Goal: Task Accomplishment & Management: Complete application form

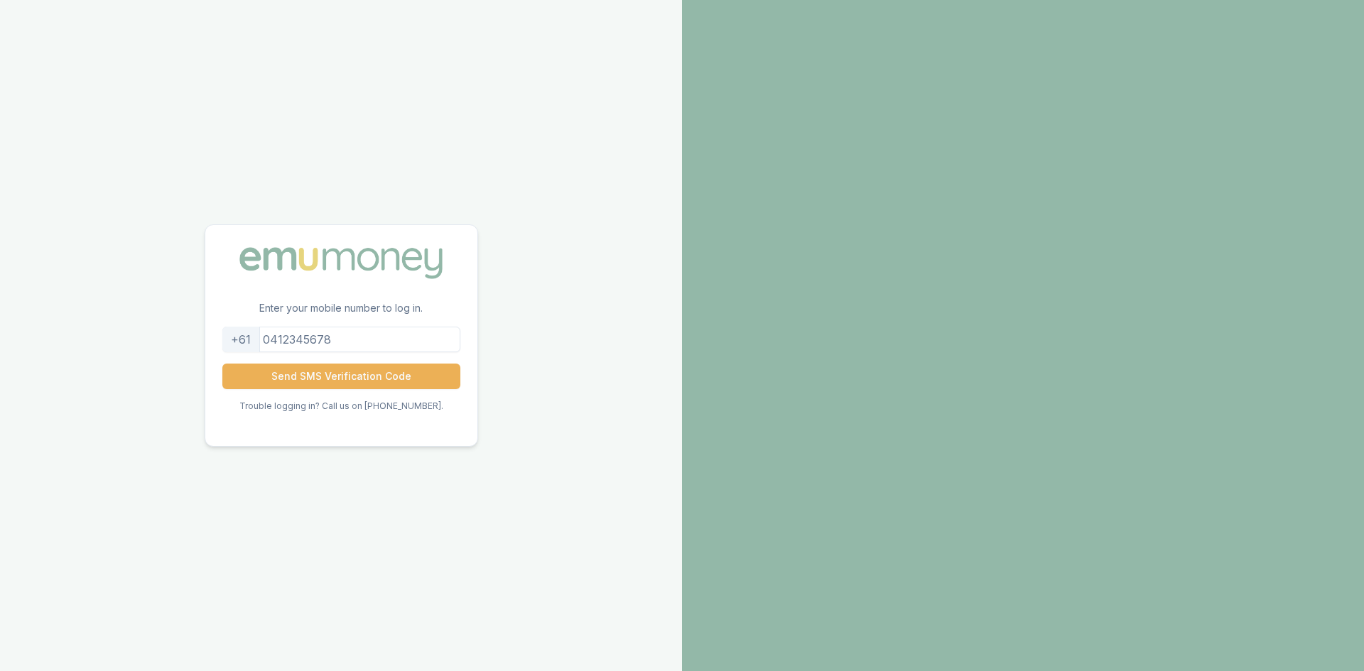
drag, startPoint x: 356, startPoint y: 341, endPoint x: 274, endPoint y: 331, distance: 83.0
click at [274, 331] on input "tel" at bounding box center [341, 340] width 238 height 26
type input "0430680624"
click at [328, 373] on button "Send SMS Verification Code" at bounding box center [341, 377] width 238 height 26
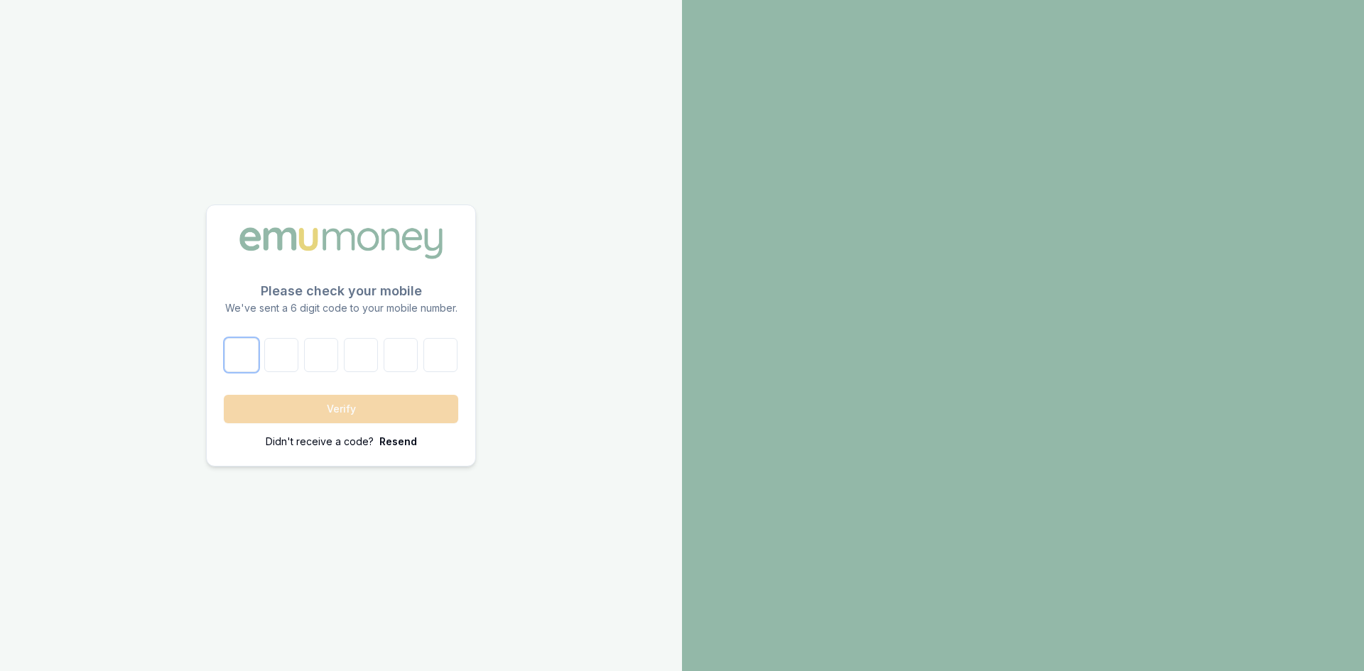
click at [253, 357] on input "number" at bounding box center [241, 355] width 34 height 34
type input "9"
type input "6"
type input "9"
type input "6"
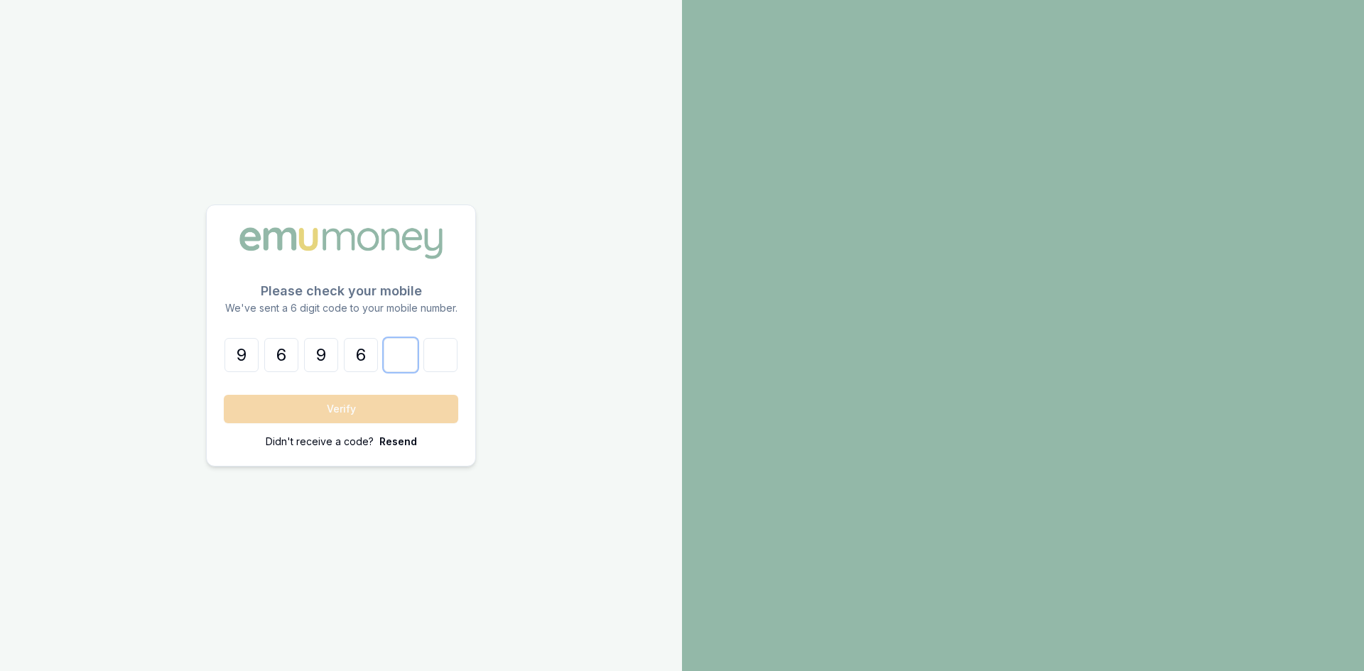
type input "2"
type input "0"
type input "2"
click at [359, 411] on button "Verify" at bounding box center [341, 409] width 234 height 28
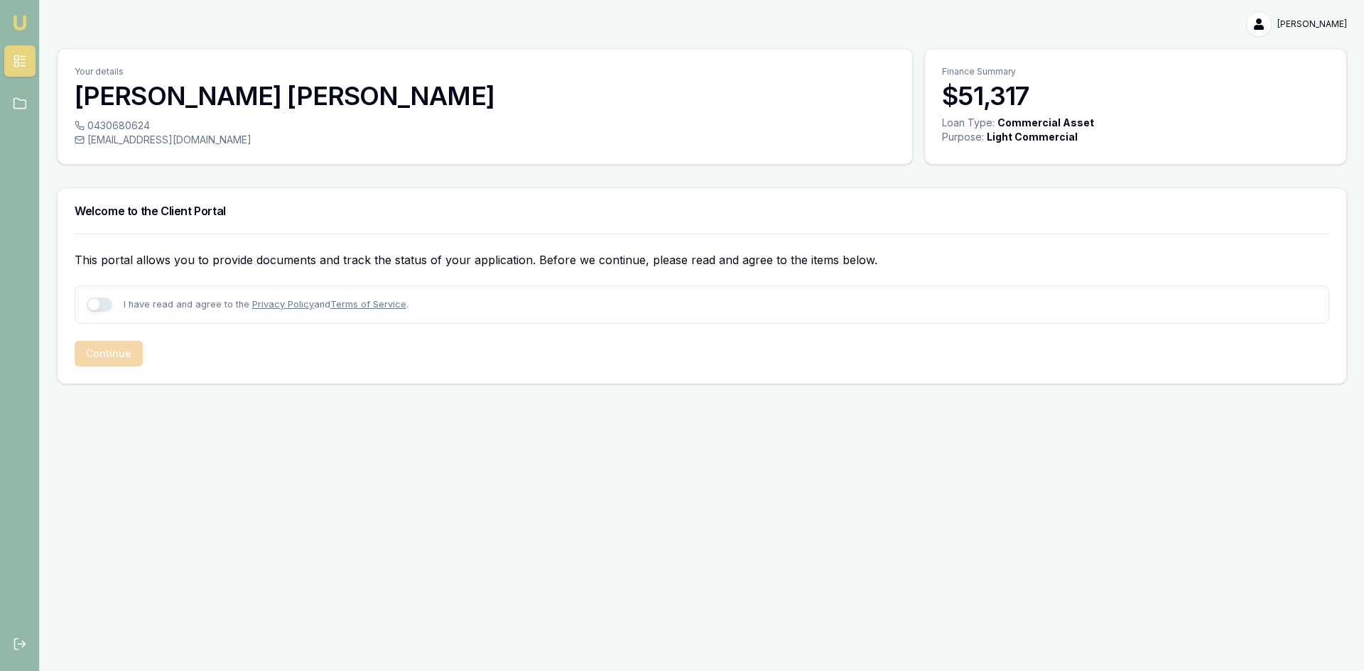
click at [104, 306] on button "button" at bounding box center [100, 305] width 26 height 14
checkbox input "true"
click at [121, 356] on button "Continue" at bounding box center [109, 354] width 68 height 26
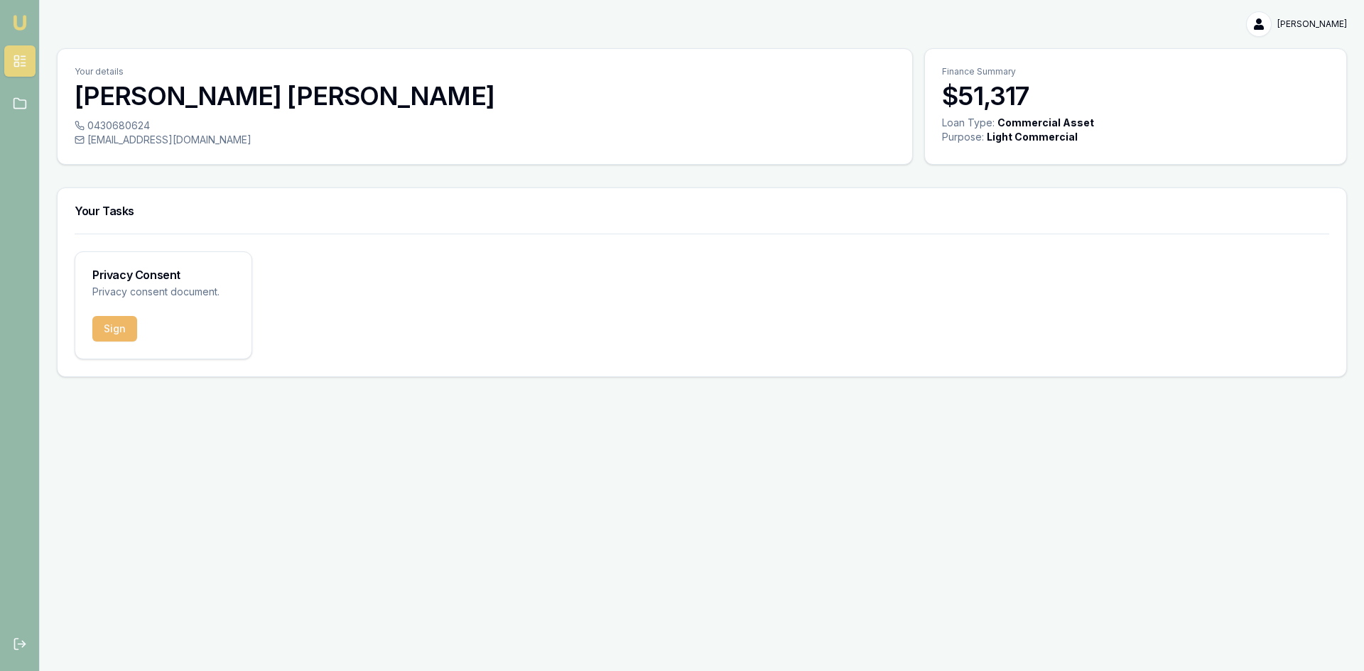
click at [119, 330] on button "Sign" at bounding box center [114, 329] width 45 height 26
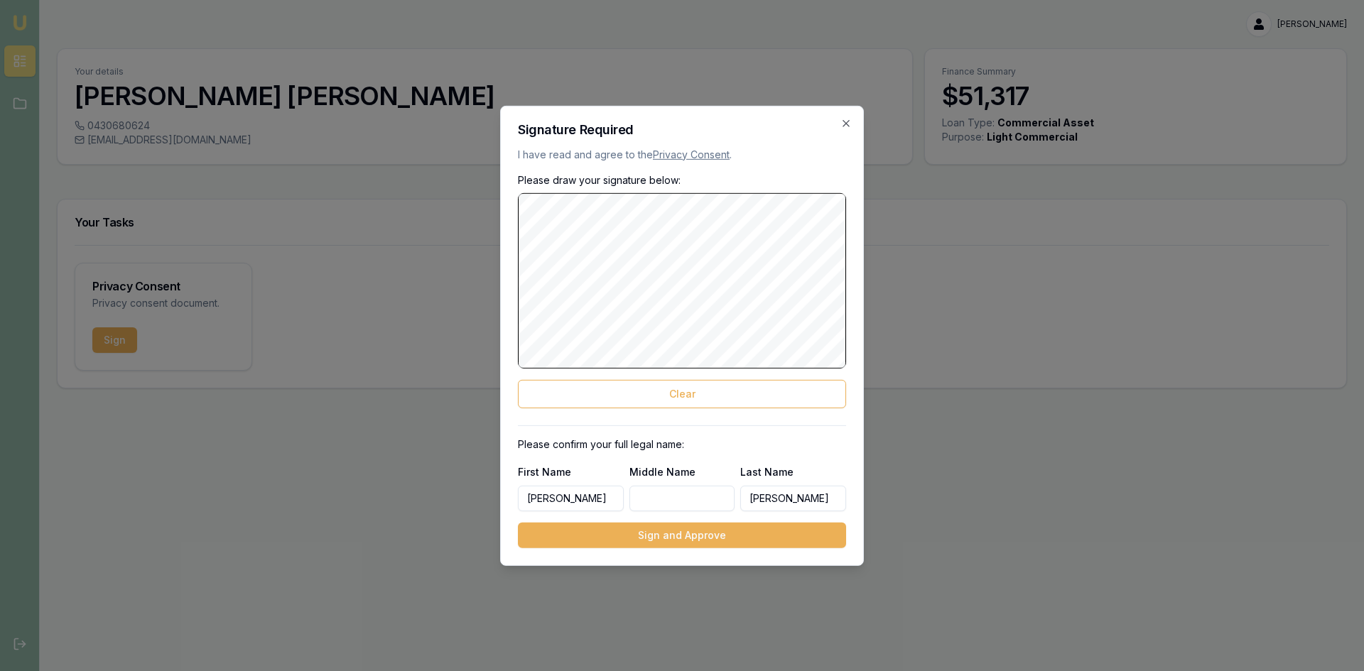
click at [663, 497] on input "Middle Name" at bounding box center [682, 499] width 106 height 26
type input "[PERSON_NAME]"
drag, startPoint x: 663, startPoint y: 497, endPoint x: 617, endPoint y: 497, distance: 45.5
click at [617, 497] on div "First Name [PERSON_NAME] Middle Name [PERSON_NAME] Last Name [PERSON_NAME]" at bounding box center [682, 487] width 328 height 48
click at [684, 534] on button "Sign and Approve" at bounding box center [682, 536] width 328 height 26
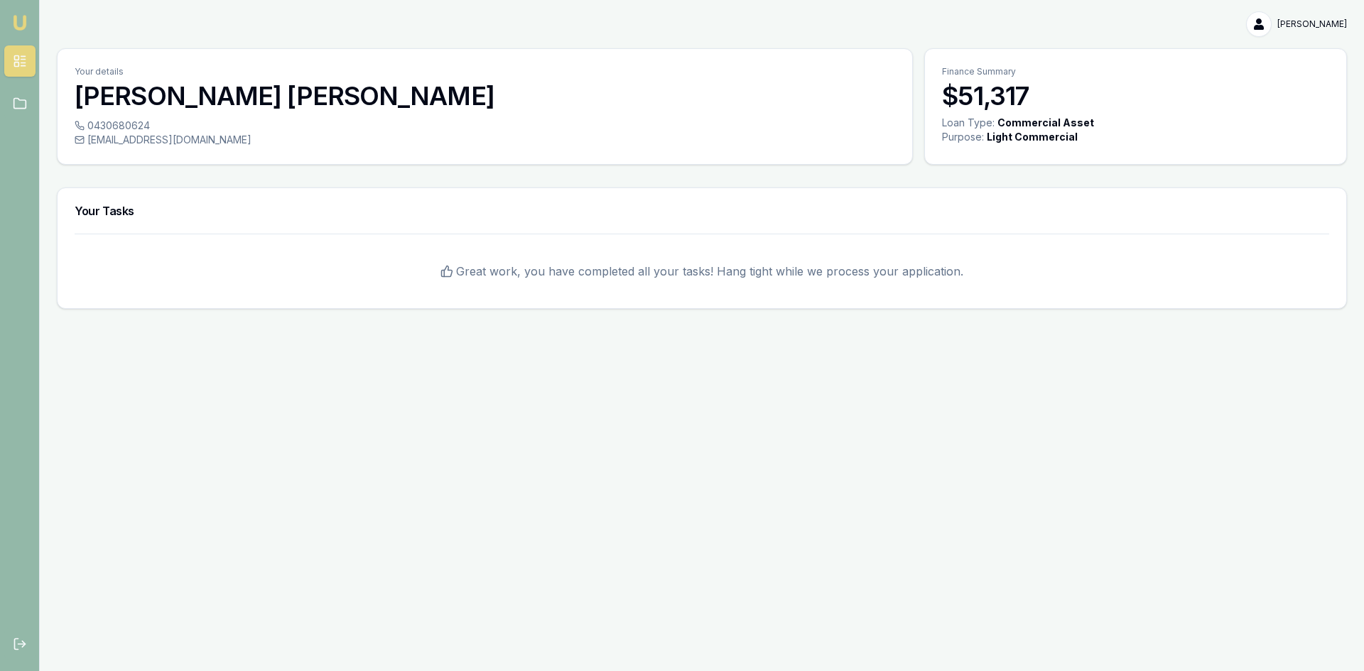
click at [251, 442] on div "[PERSON_NAME] [PERSON_NAME] Toggle Menu Your details [PERSON_NAME] 0430680624 […" at bounding box center [682, 335] width 1364 height 671
click at [863, 447] on div "[PERSON_NAME] [PERSON_NAME] Toggle Menu Your details [PERSON_NAME] 0430680624 […" at bounding box center [682, 335] width 1364 height 671
